Goal: Information Seeking & Learning: Learn about a topic

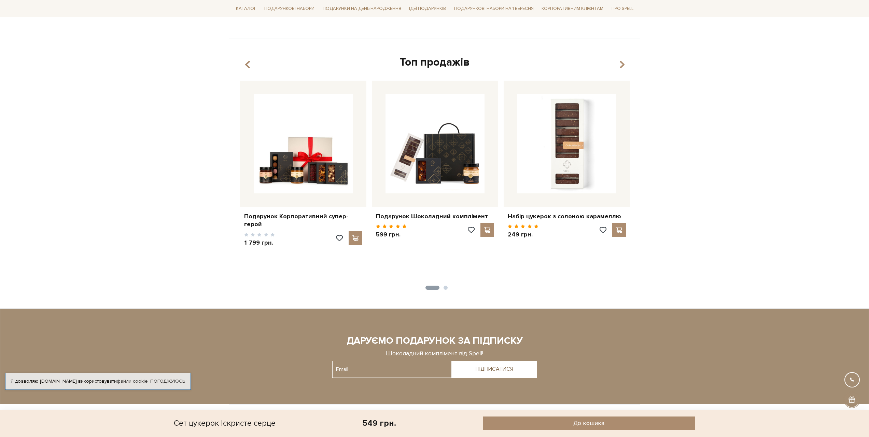
scroll to position [432, 0]
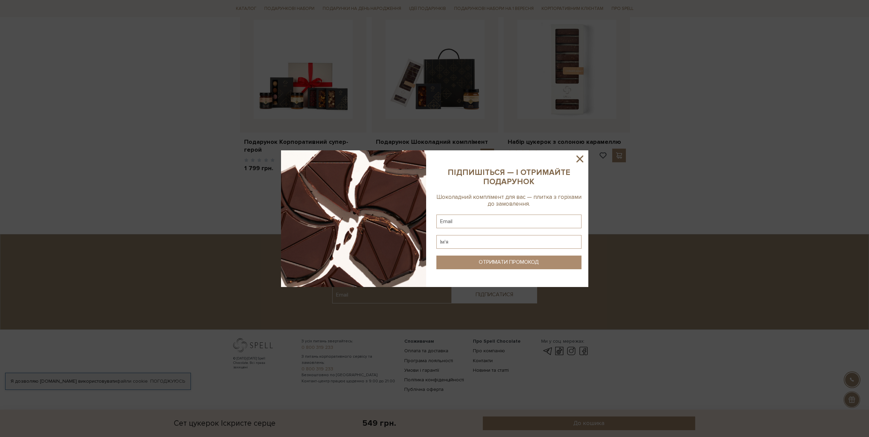
click at [579, 158] on icon at bounding box center [580, 158] width 7 height 7
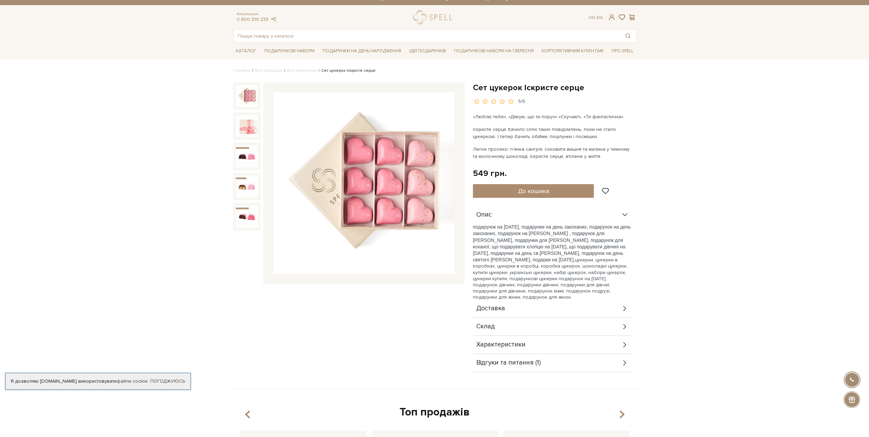
scroll to position [0, 0]
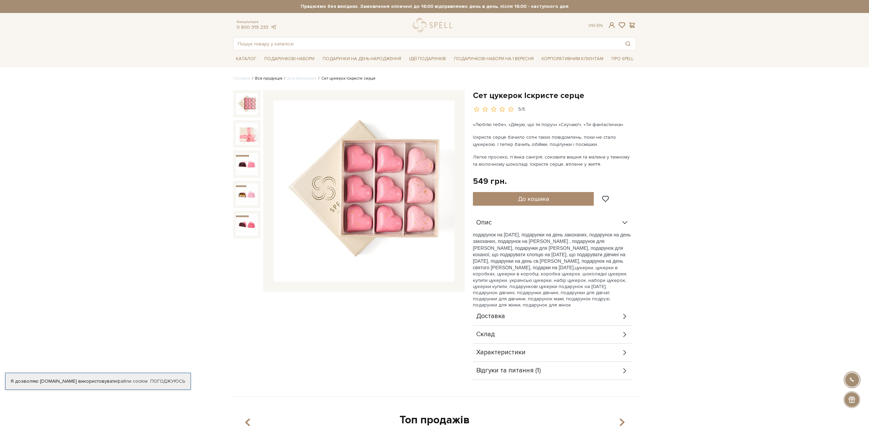
click at [258, 79] on link "Вся продукція" at bounding box center [268, 78] width 27 height 5
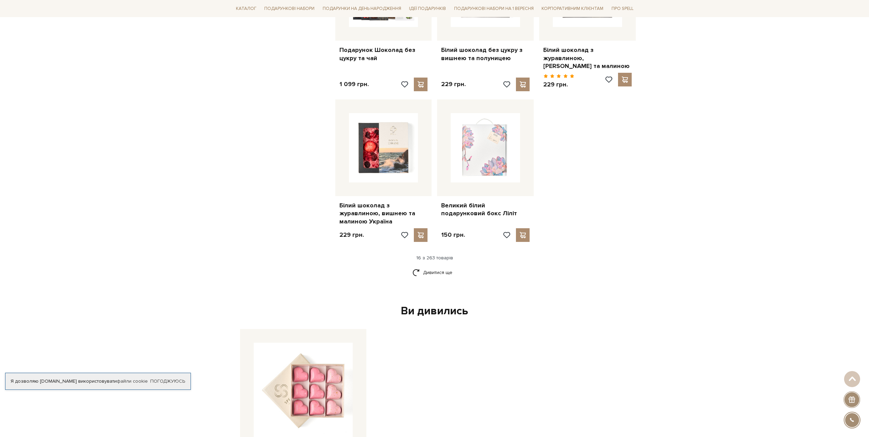
scroll to position [683, 0]
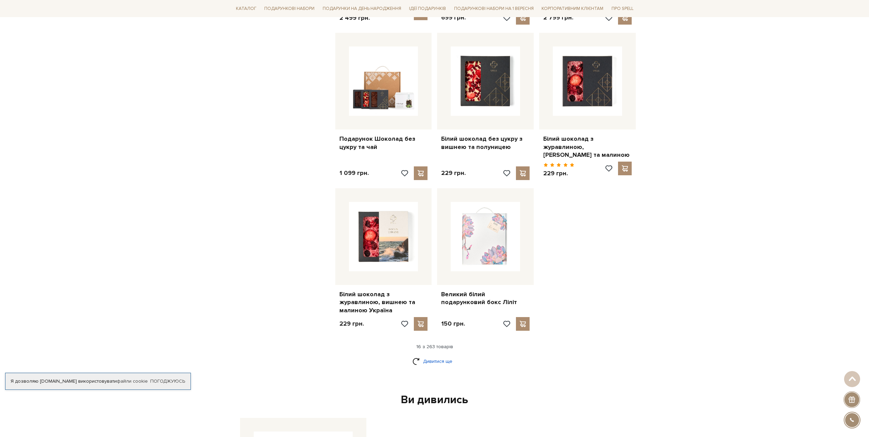
click at [433, 355] on link "Дивитися ще" at bounding box center [435, 361] width 44 height 12
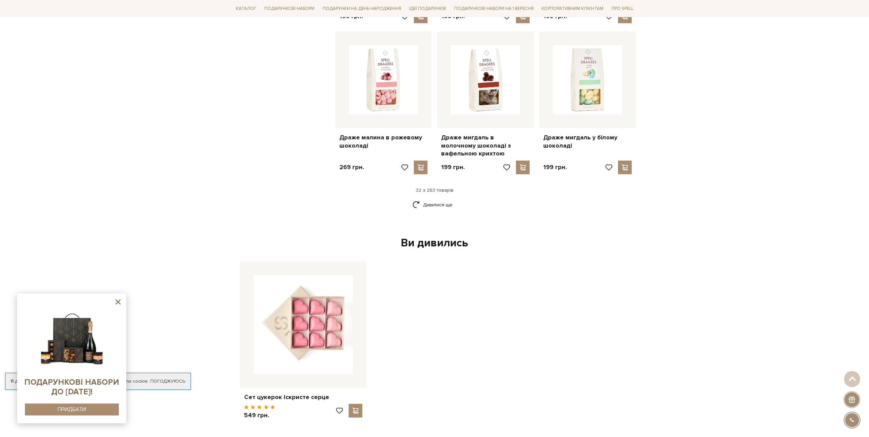
scroll to position [1571, 0]
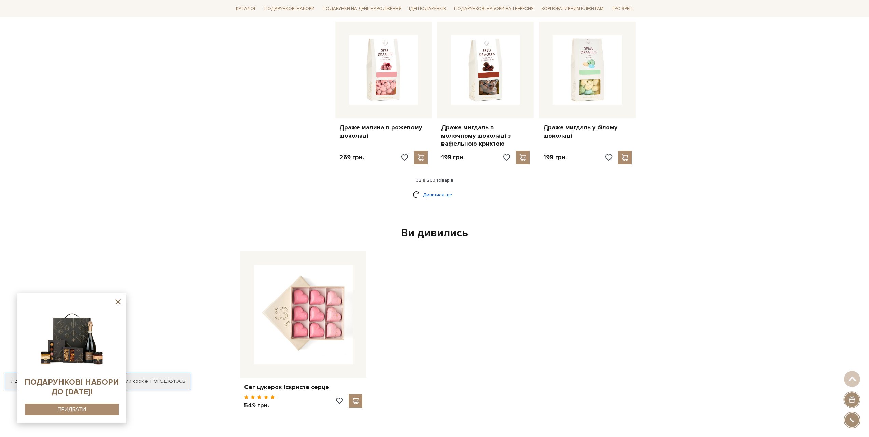
click at [429, 189] on link "Дивитися ще" at bounding box center [435, 195] width 44 height 12
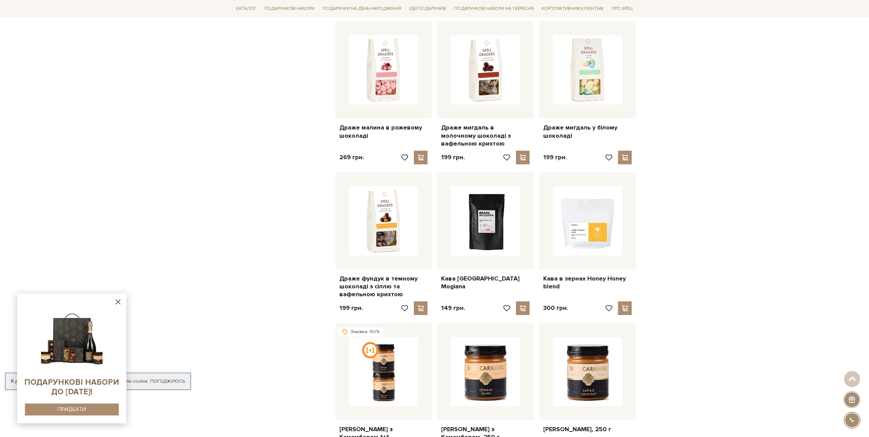
drag, startPoint x: 693, startPoint y: 287, endPoint x: 665, endPoint y: 277, distance: 30.2
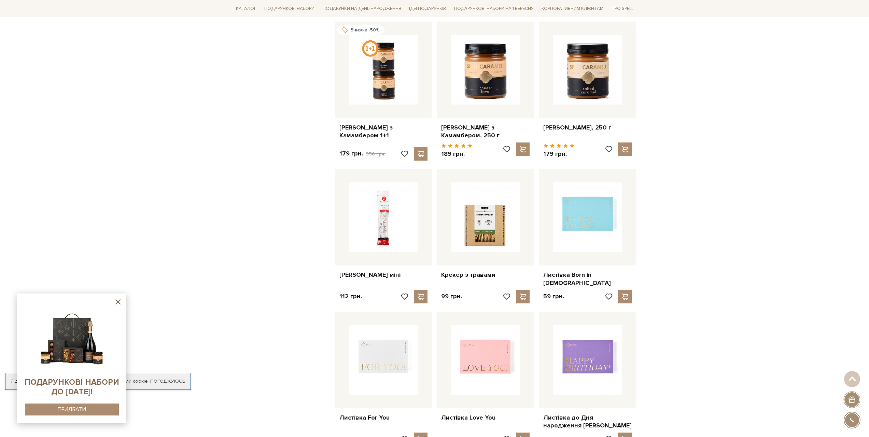
scroll to position [1708, 0]
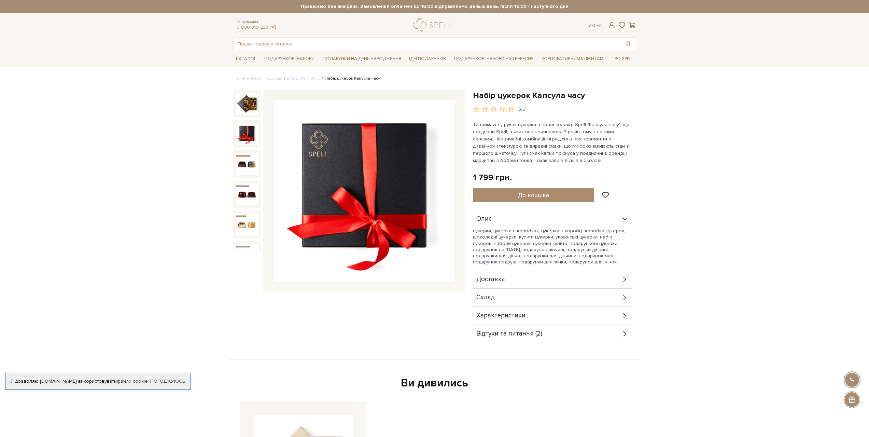
click at [245, 129] on img at bounding box center [247, 134] width 22 height 22
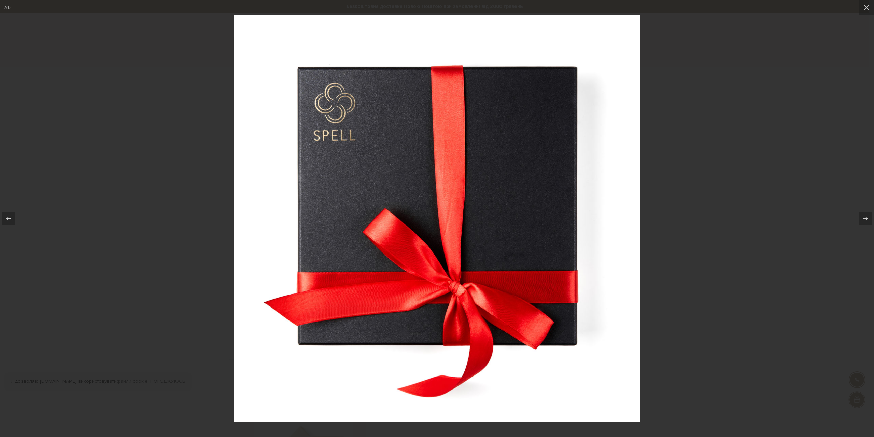
click at [189, 191] on div at bounding box center [437, 218] width 874 height 437
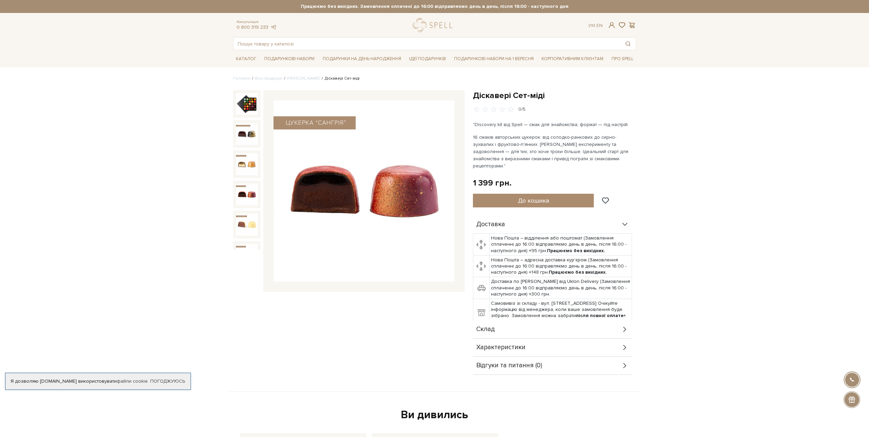
click at [250, 192] on img at bounding box center [247, 194] width 22 height 22
